Goal: Transaction & Acquisition: Purchase product/service

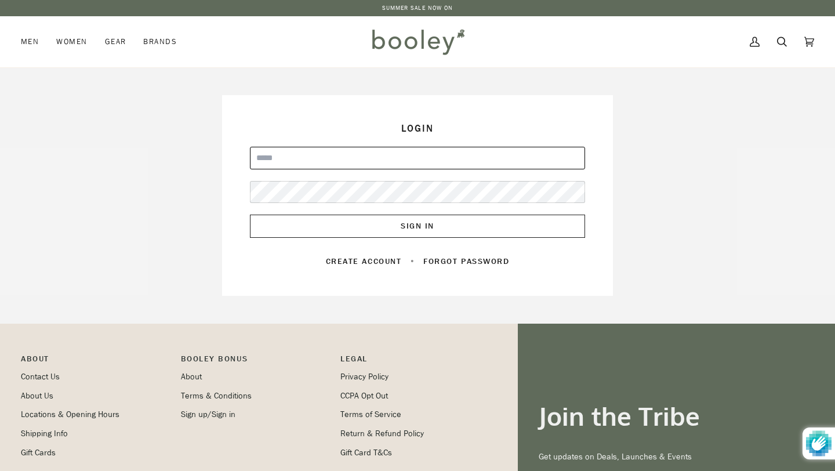
type input "**********"
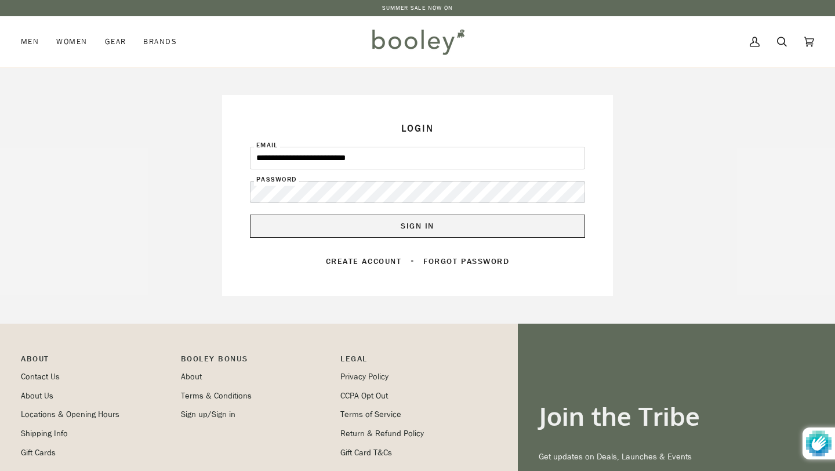
click at [433, 227] on button "Sign In" at bounding box center [417, 225] width 335 height 23
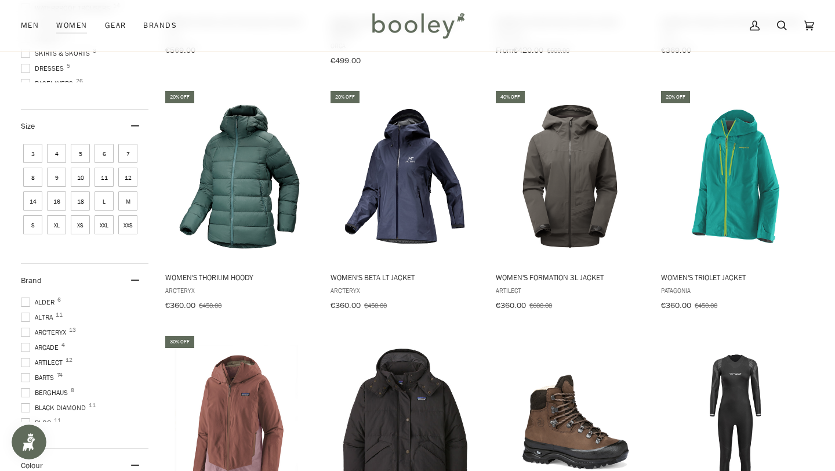
scroll to position [1, 0]
click at [25, 331] on span at bounding box center [25, 332] width 9 height 9
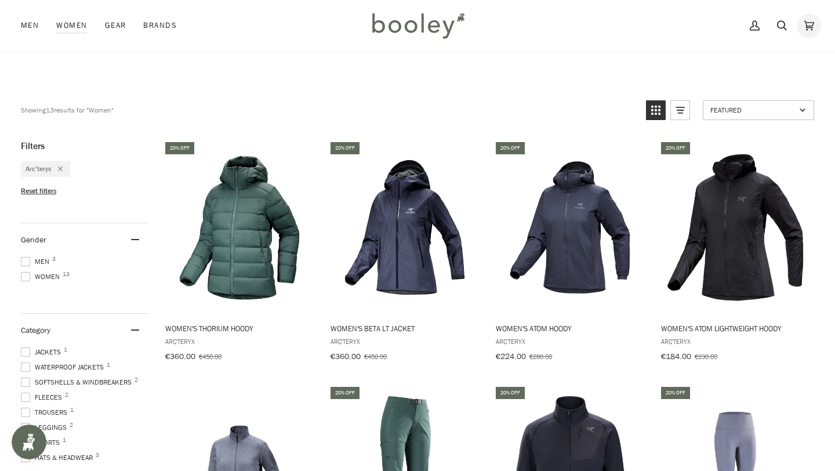
scroll to position [68, 0]
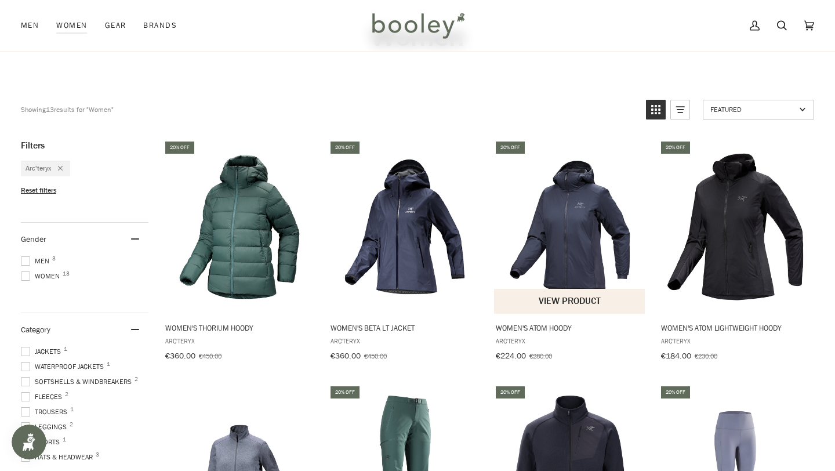
click at [531, 329] on span "Women's Atom Hoody" at bounding box center [570, 327] width 148 height 10
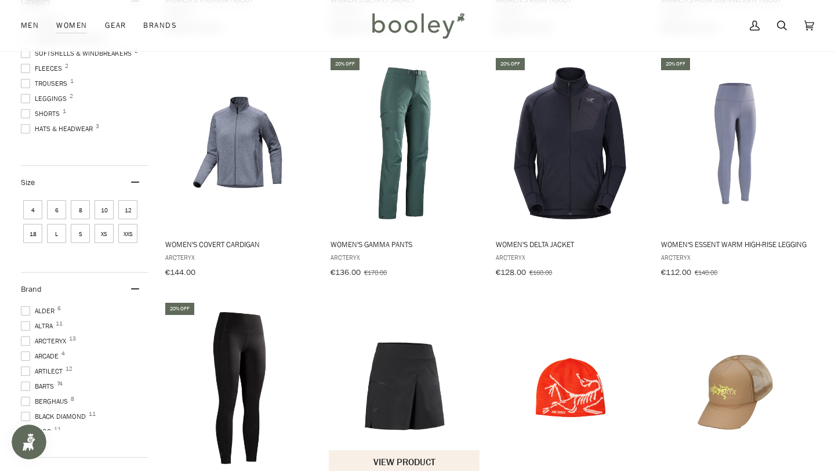
scroll to position [395, 0]
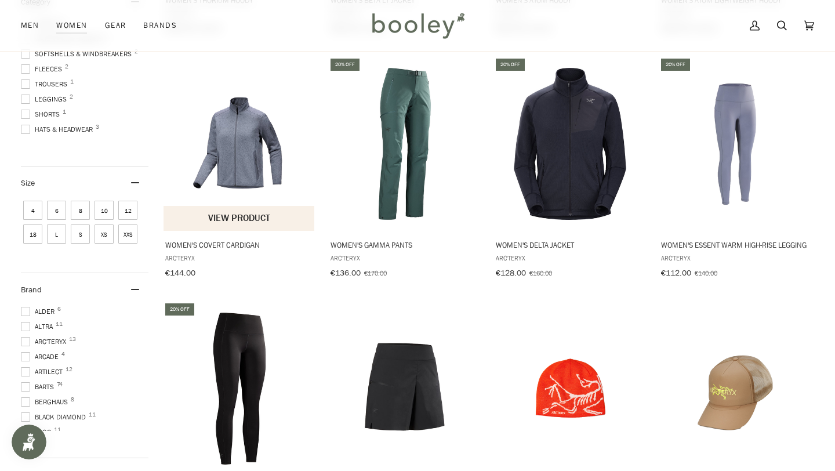
click at [189, 248] on span "Women's Covert Cardigan" at bounding box center [239, 244] width 148 height 10
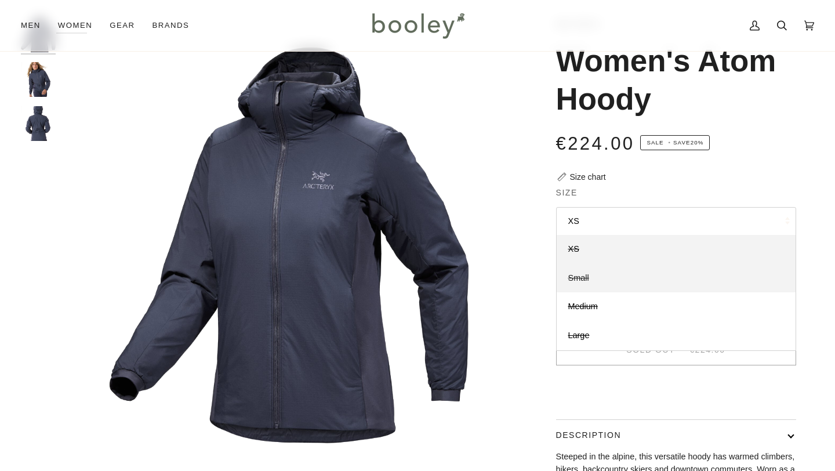
scroll to position [74, 0]
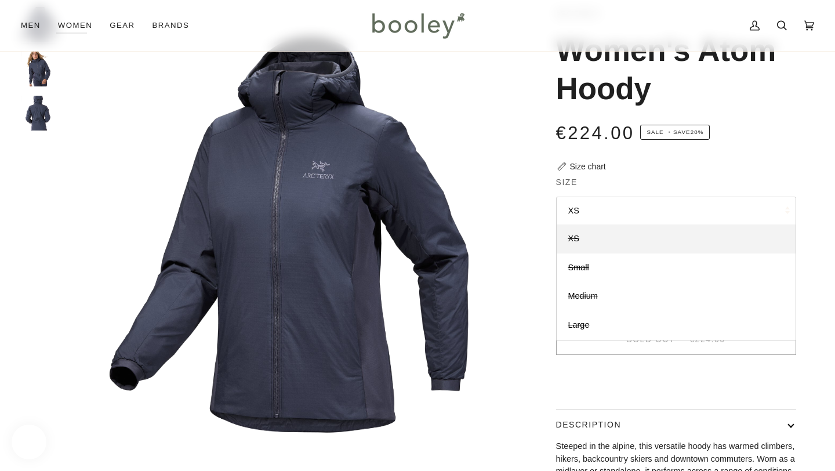
click at [537, 402] on div "Arc'teryx Women's Atom Hoody €224.00 Sale • Save 20% Size chart Size XS XS" at bounding box center [665, 306] width 261 height 598
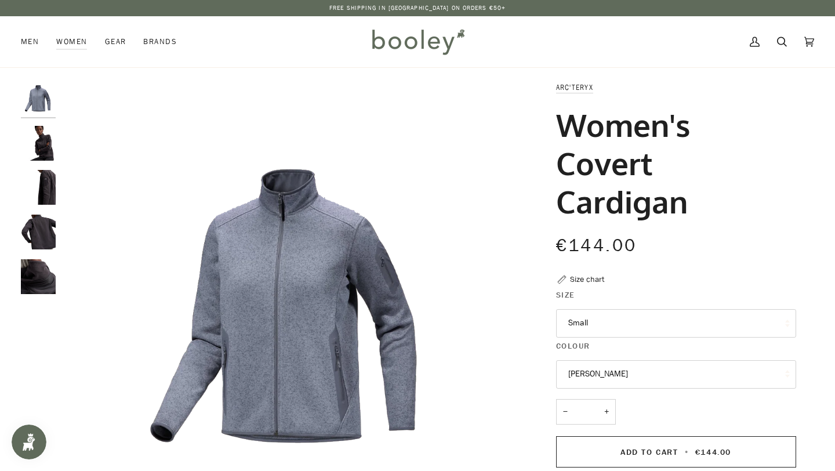
click at [670, 376] on button "Stratus Heather" at bounding box center [676, 374] width 240 height 28
click at [699, 290] on legend "Size" at bounding box center [676, 298] width 240 height 18
click at [682, 324] on button "Small" at bounding box center [676, 323] width 240 height 28
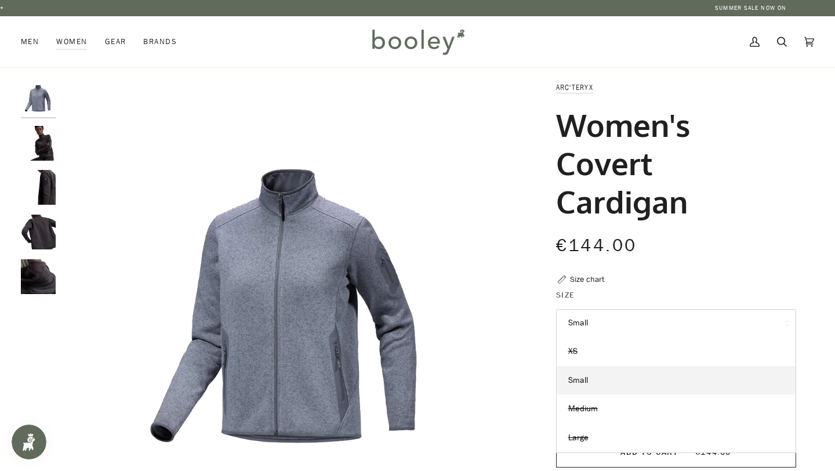
click at [726, 224] on div "Women's Covert Cardigan" at bounding box center [676, 168] width 240 height 126
